Goal: Information Seeking & Learning: Learn about a topic

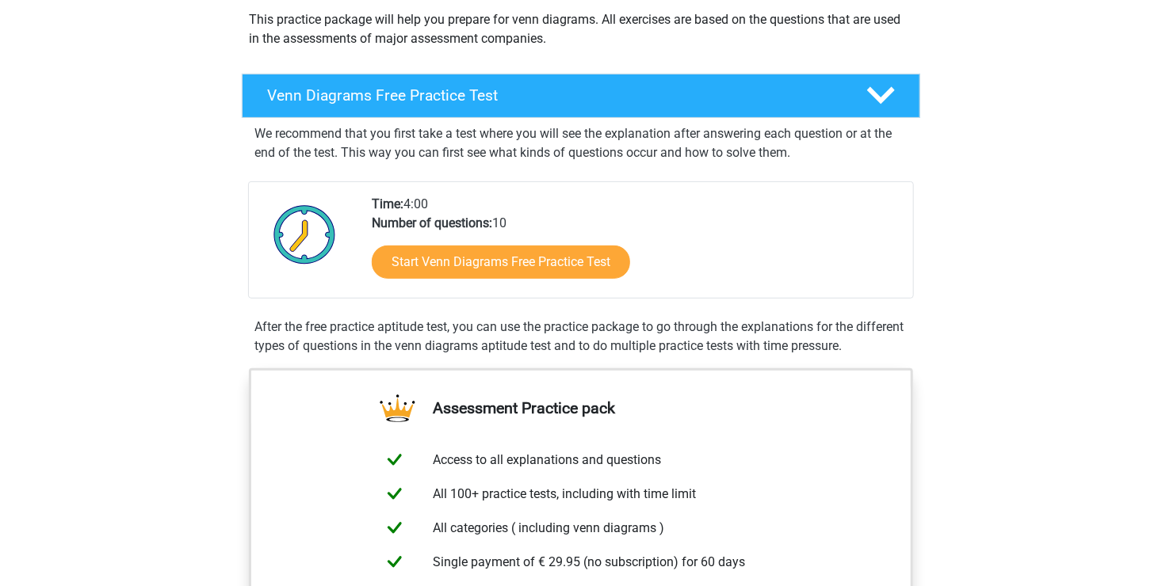
scroll to position [238, 0]
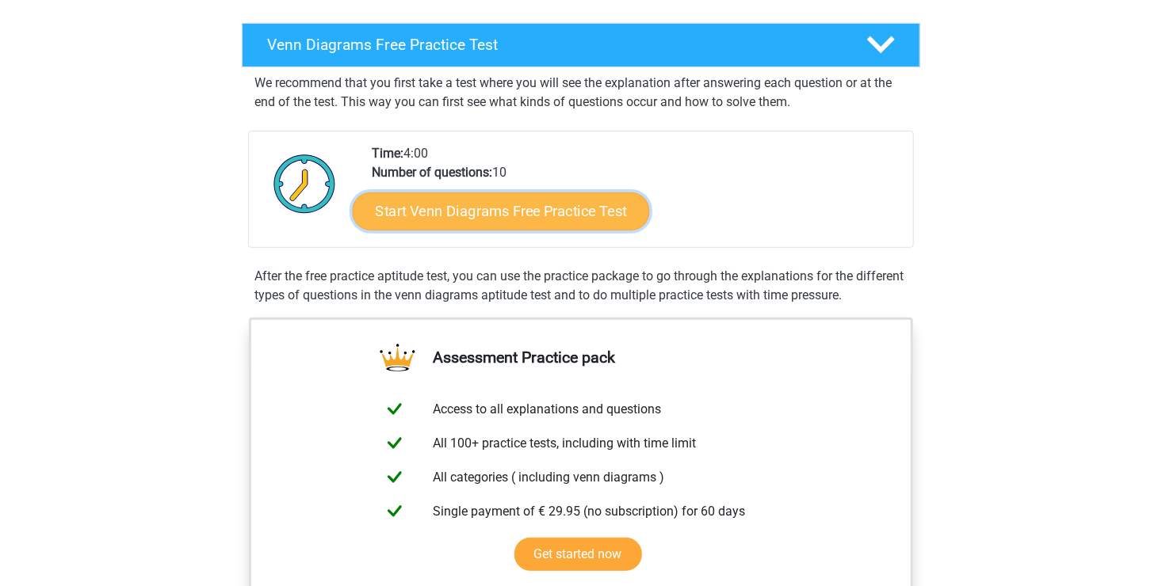
click at [586, 217] on link "Start Venn Diagrams Free Practice Test" at bounding box center [501, 212] width 297 height 38
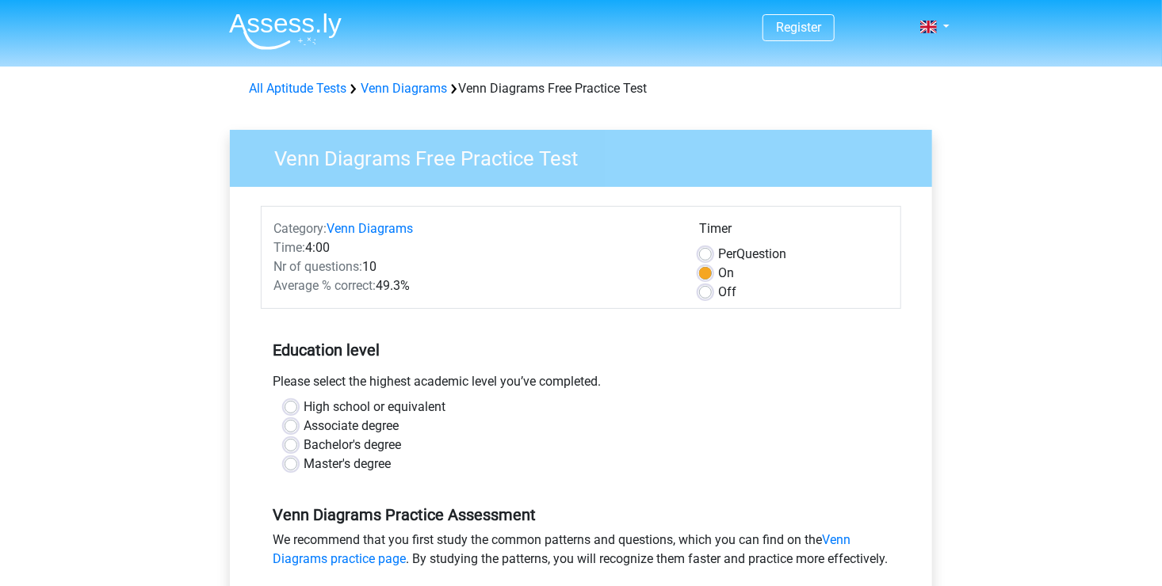
click at [426, 402] on label "High school or equivalent" at bounding box center [375, 407] width 142 height 19
click at [397, 408] on label "High school or equivalent" at bounding box center [375, 407] width 142 height 19
click at [297, 408] on input "High school or equivalent" at bounding box center [291, 406] width 13 height 16
radio input "true"
click at [712, 290] on div "Off" at bounding box center [793, 292] width 189 height 19
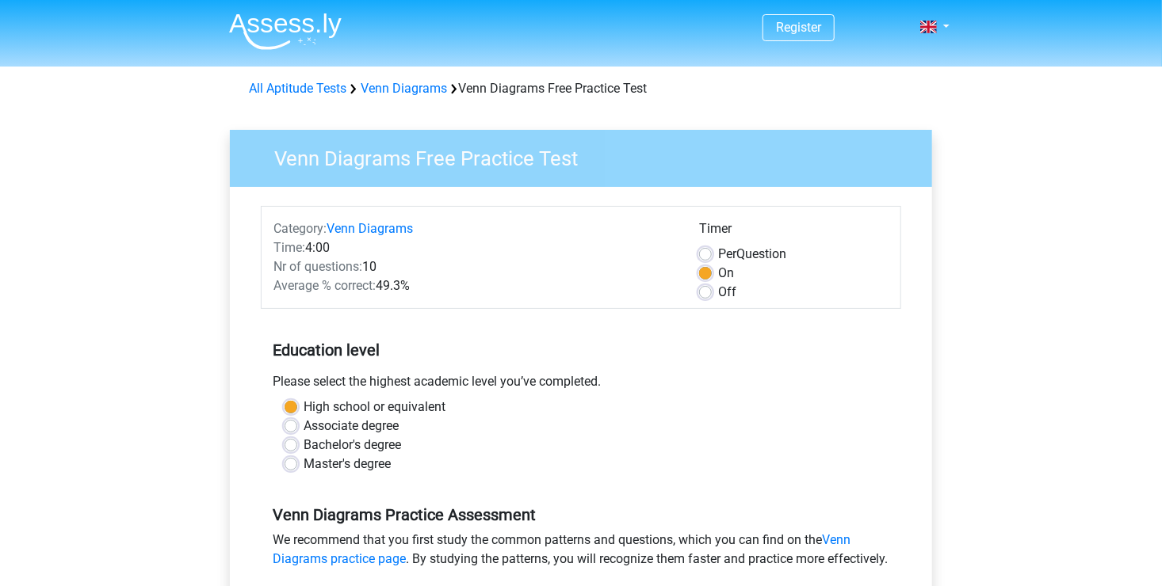
click at [718, 292] on label "Off" at bounding box center [727, 292] width 18 height 19
click at [710, 292] on input "Off" at bounding box center [705, 291] width 13 height 16
radio input "true"
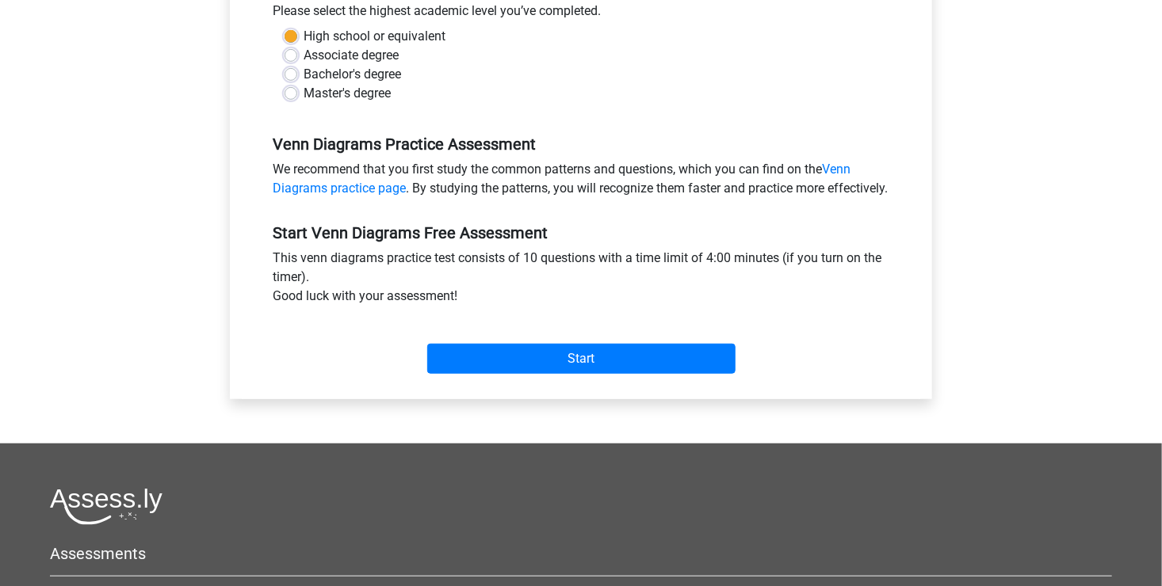
scroll to position [396, 0]
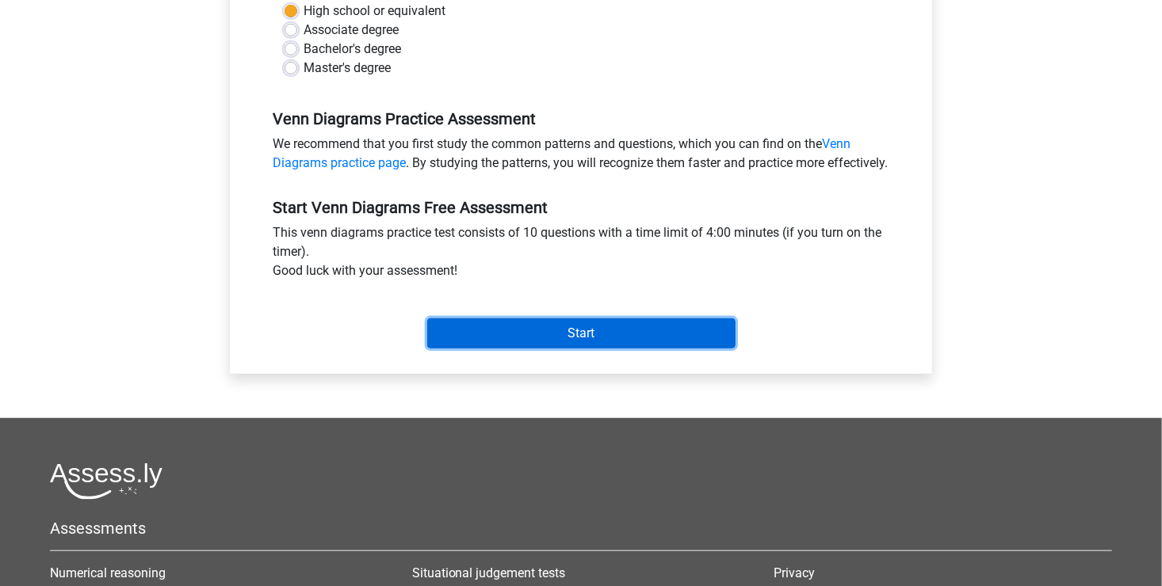
click at [600, 346] on input "Start" at bounding box center [581, 334] width 308 height 30
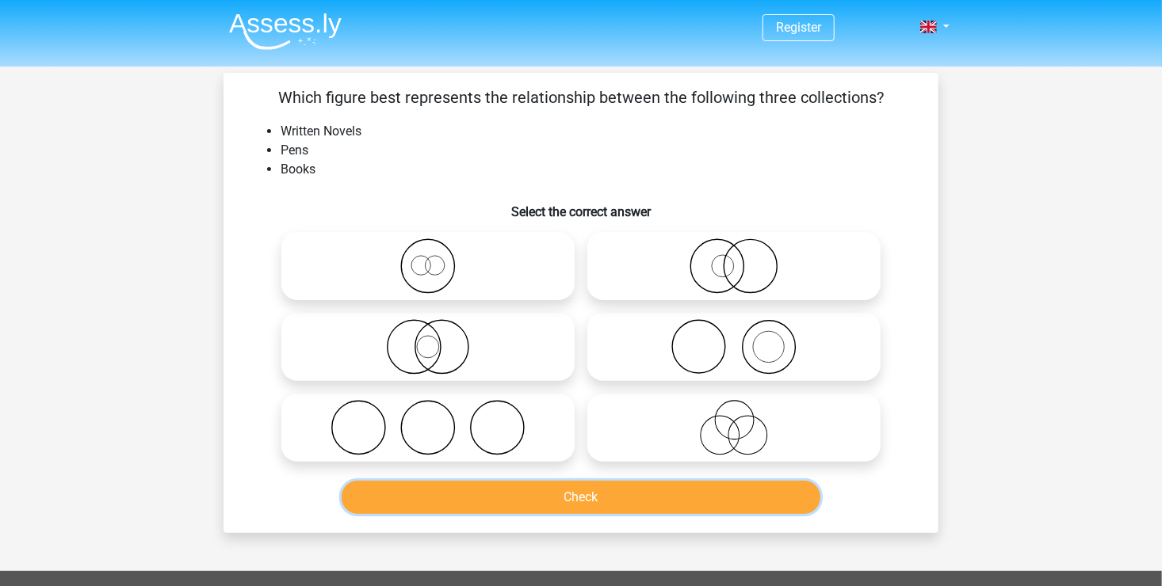
click at [645, 504] on button "Check" at bounding box center [581, 497] width 479 height 33
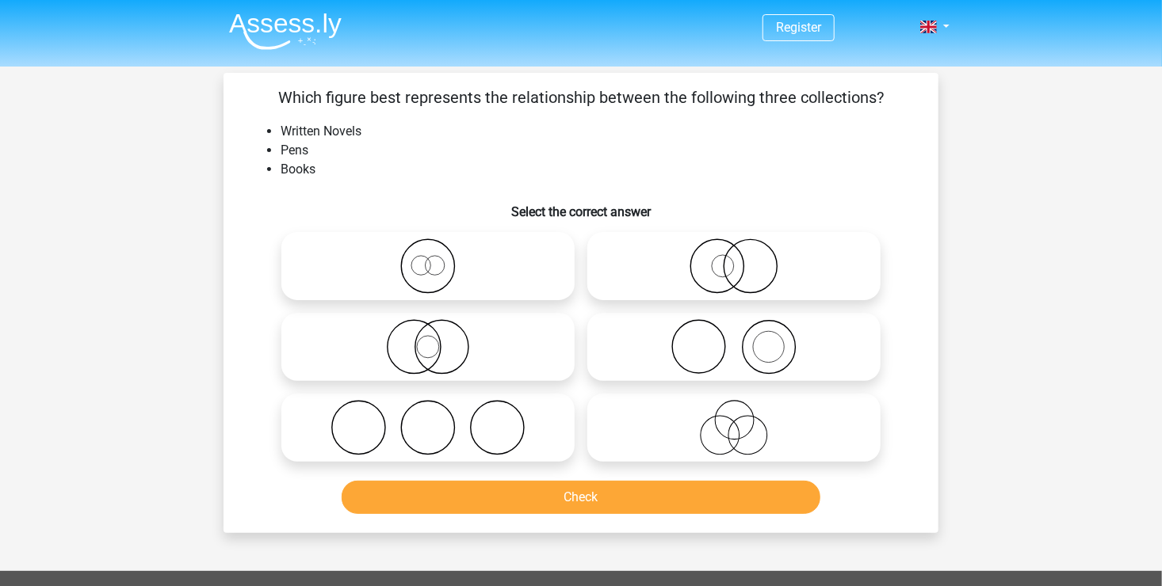
click at [692, 412] on icon at bounding box center [734, 427] width 281 height 55
click at [734, 412] on input "radio" at bounding box center [739, 415] width 10 height 10
radio input "true"
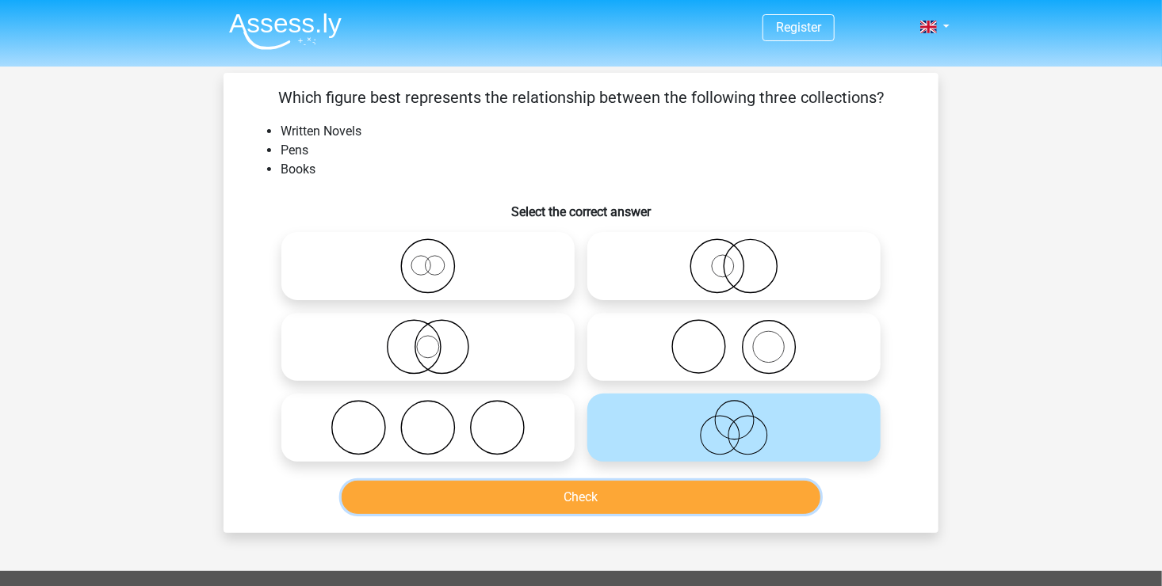
click at [625, 495] on button "Check" at bounding box center [581, 497] width 479 height 33
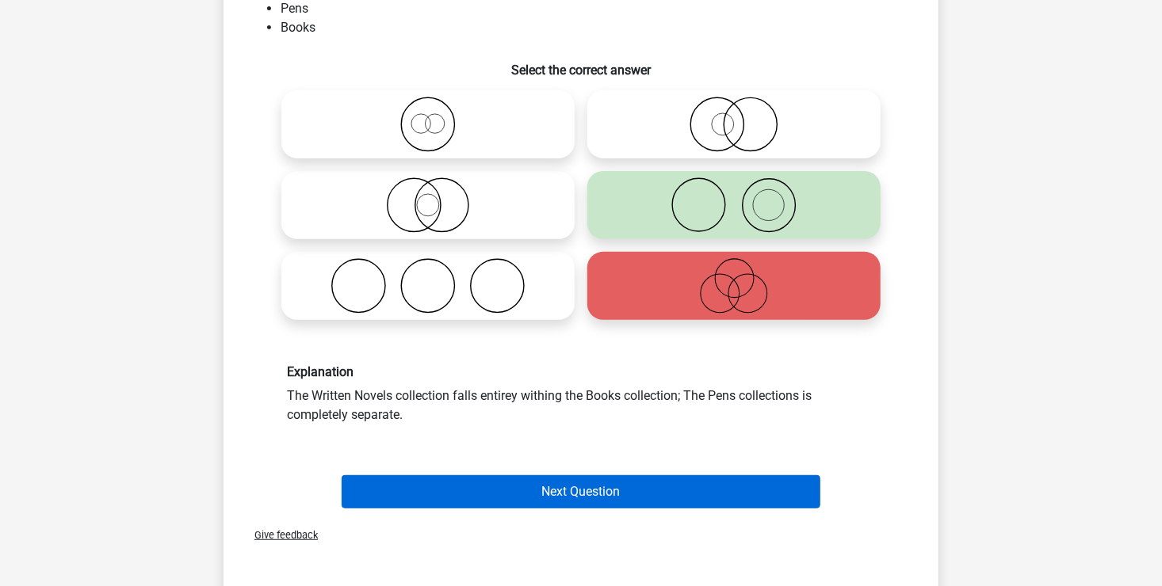
scroll to position [158, 0]
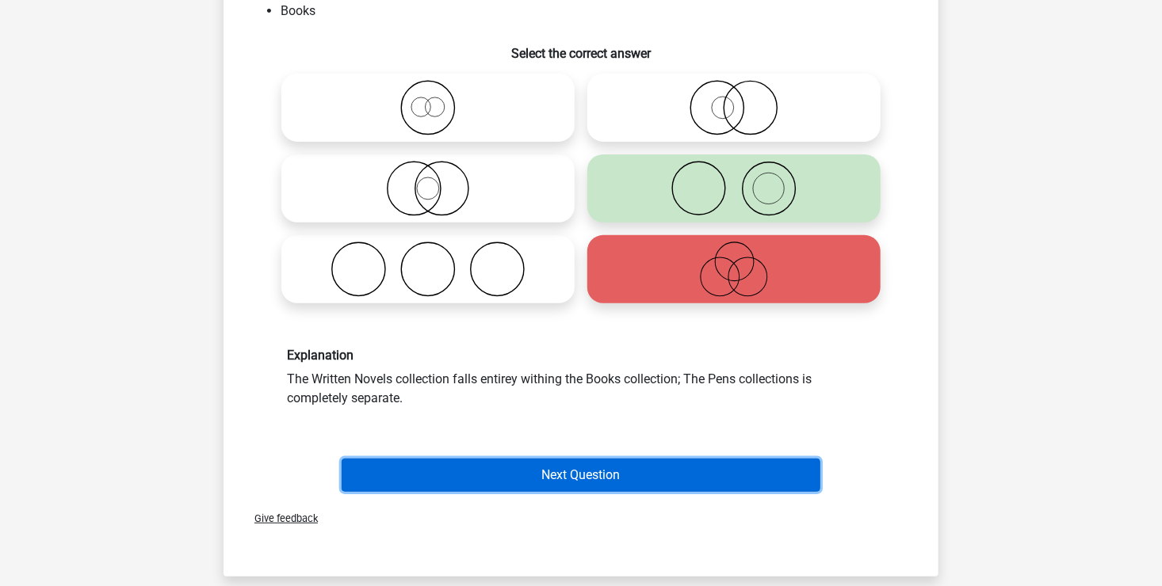
click at [673, 482] on button "Next Question" at bounding box center [581, 475] width 479 height 33
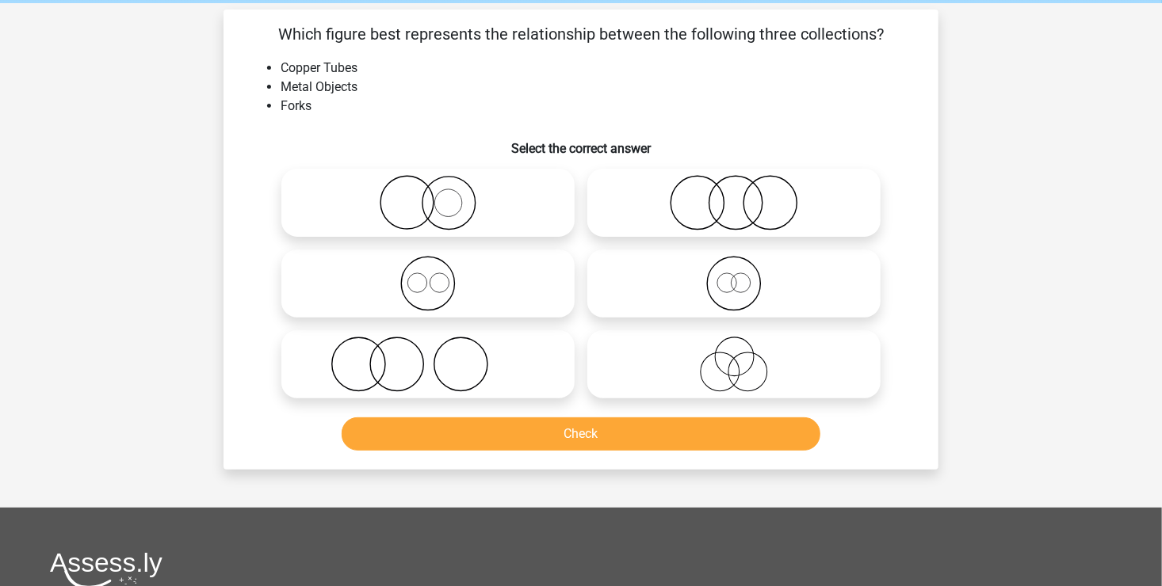
scroll to position [0, 0]
